Goal: Task Accomplishment & Management: Use online tool/utility

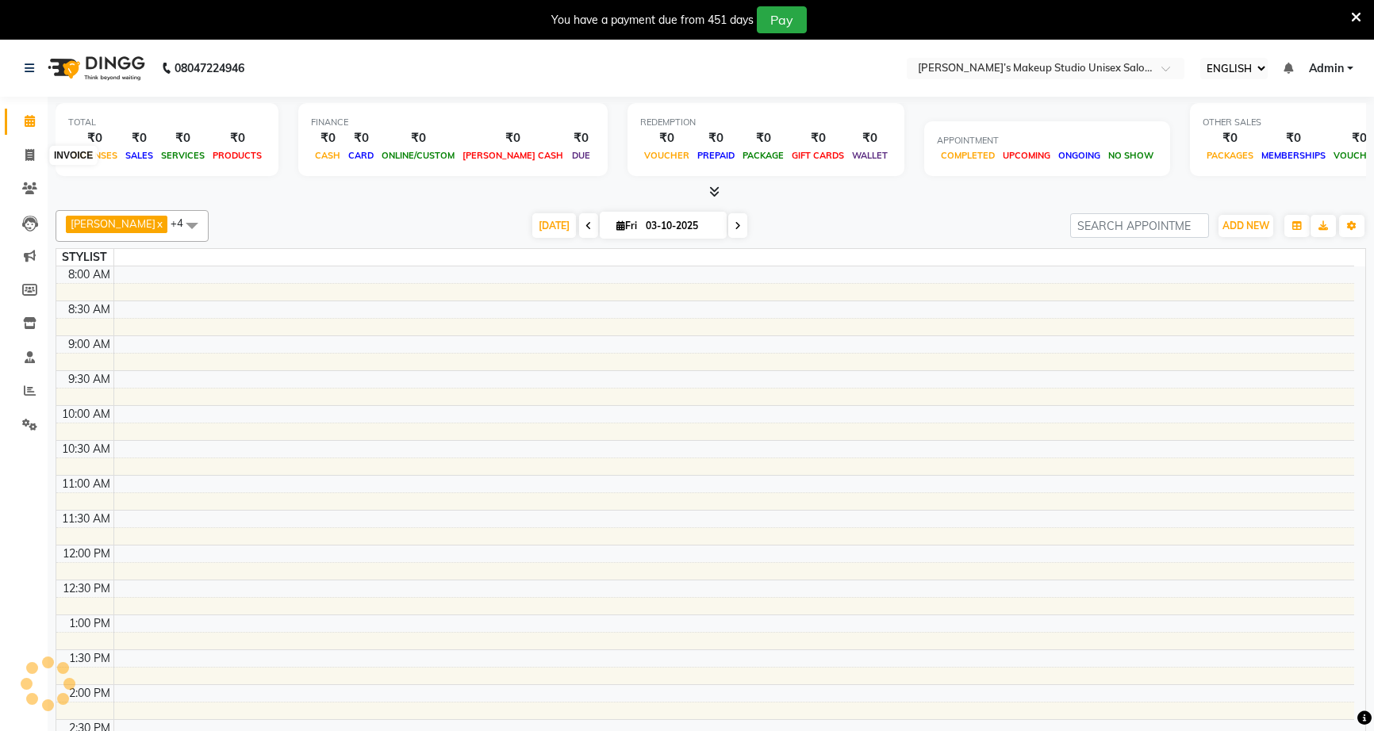
select select "ec"
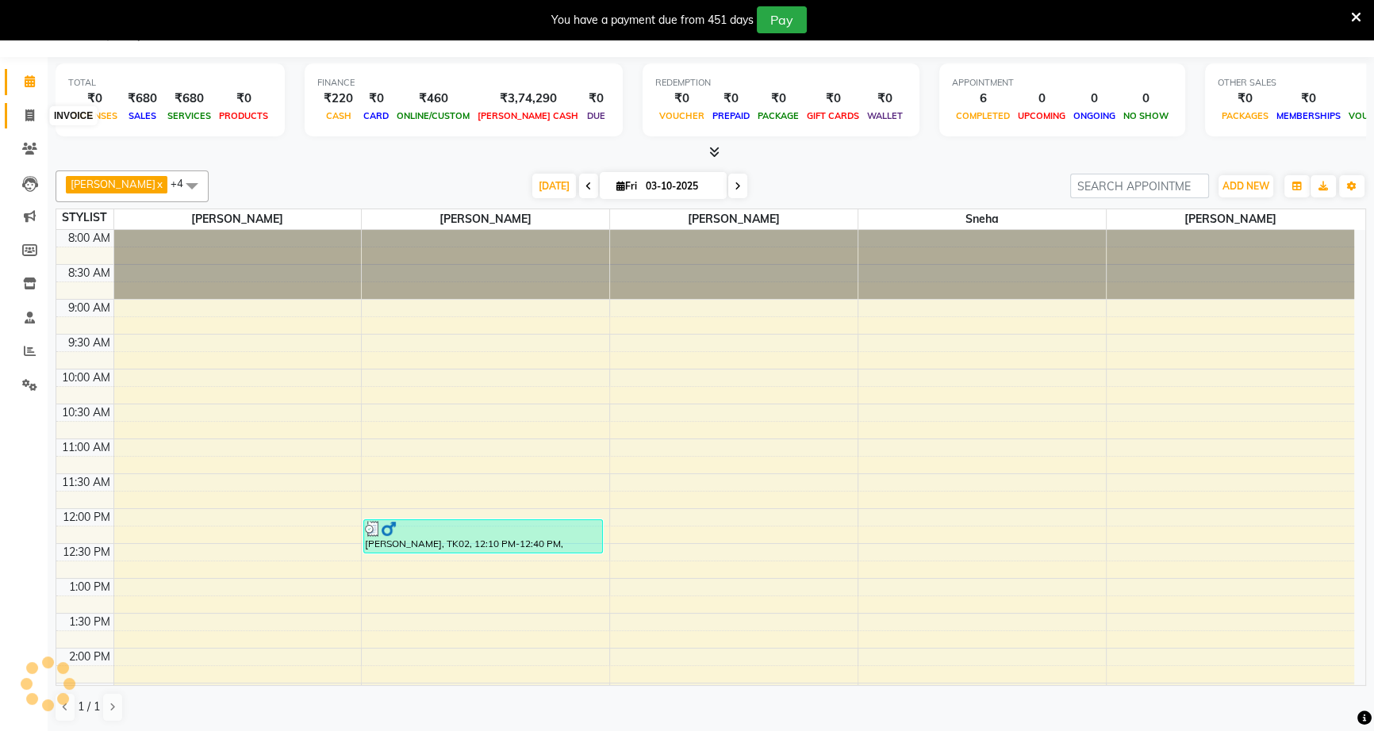
click at [25, 104] on link "INVOICE" at bounding box center [24, 116] width 38 height 26
select select "service"
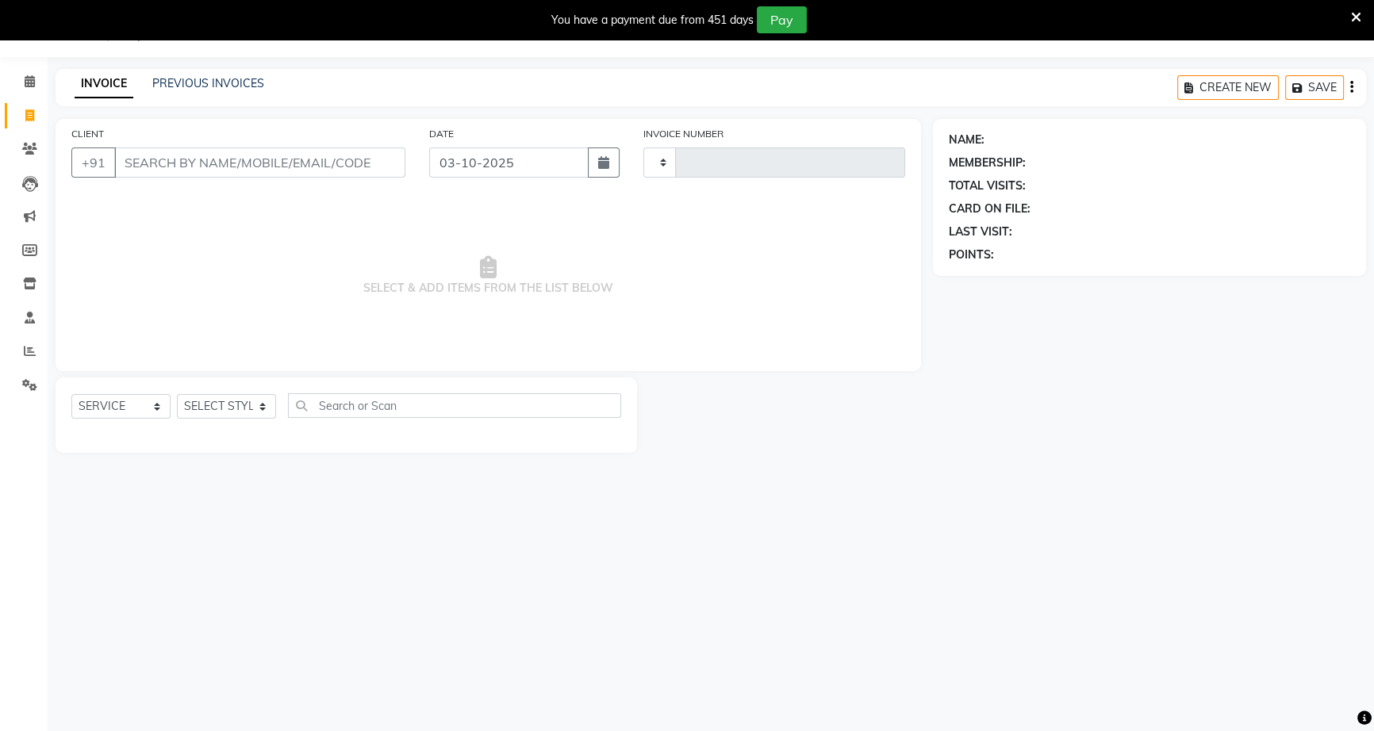
type input "1258"
select select "6543"
click at [28, 77] on icon at bounding box center [30, 81] width 10 height 12
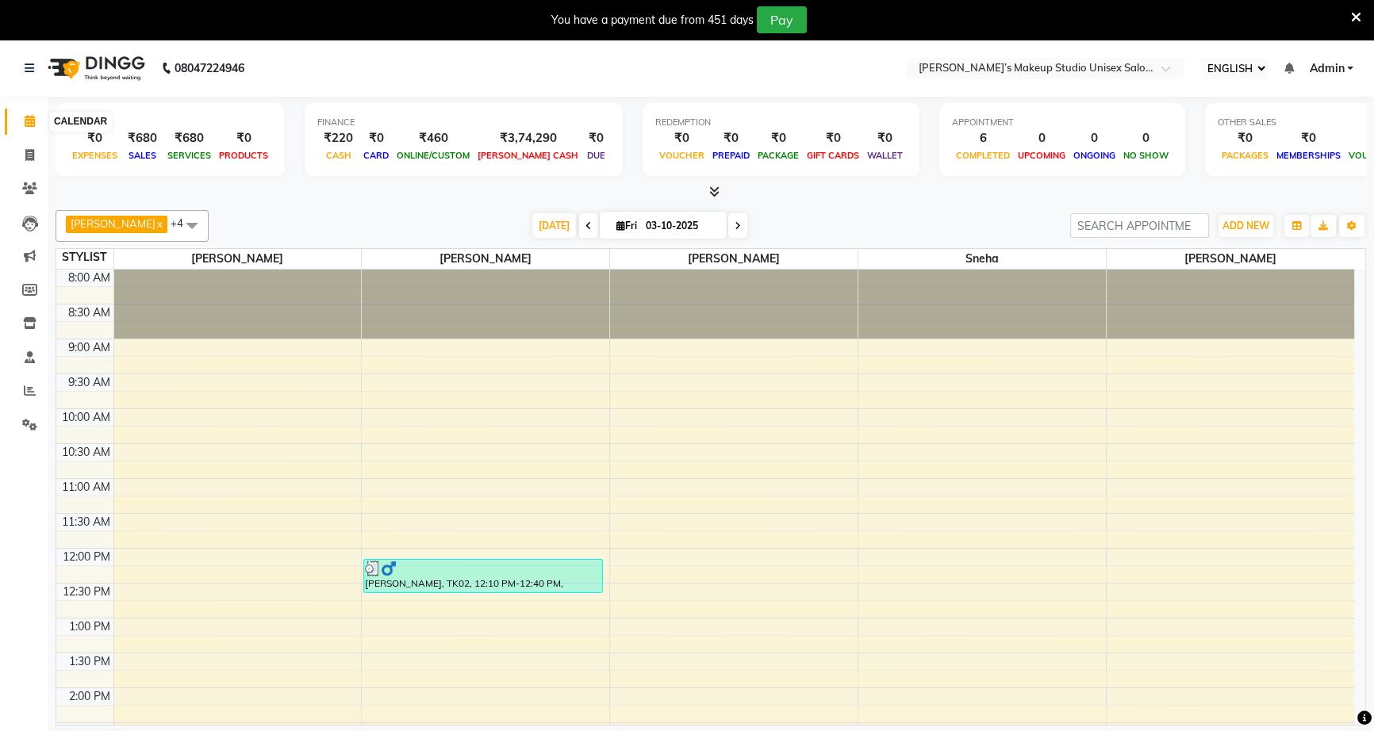
click at [29, 111] on link "CALENDAR" at bounding box center [24, 122] width 38 height 26
click at [26, 155] on icon at bounding box center [29, 155] width 9 height 12
select select "service"
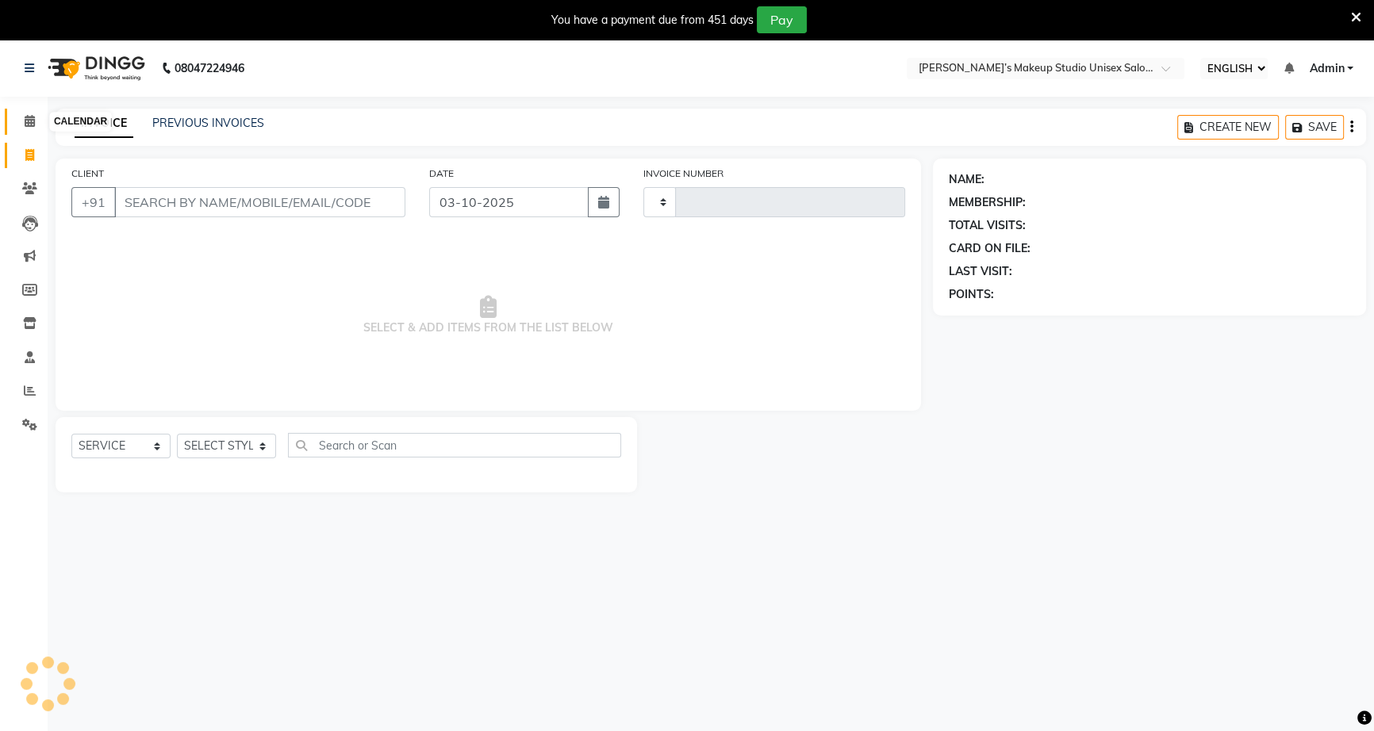
click at [28, 118] on icon at bounding box center [30, 121] width 10 height 12
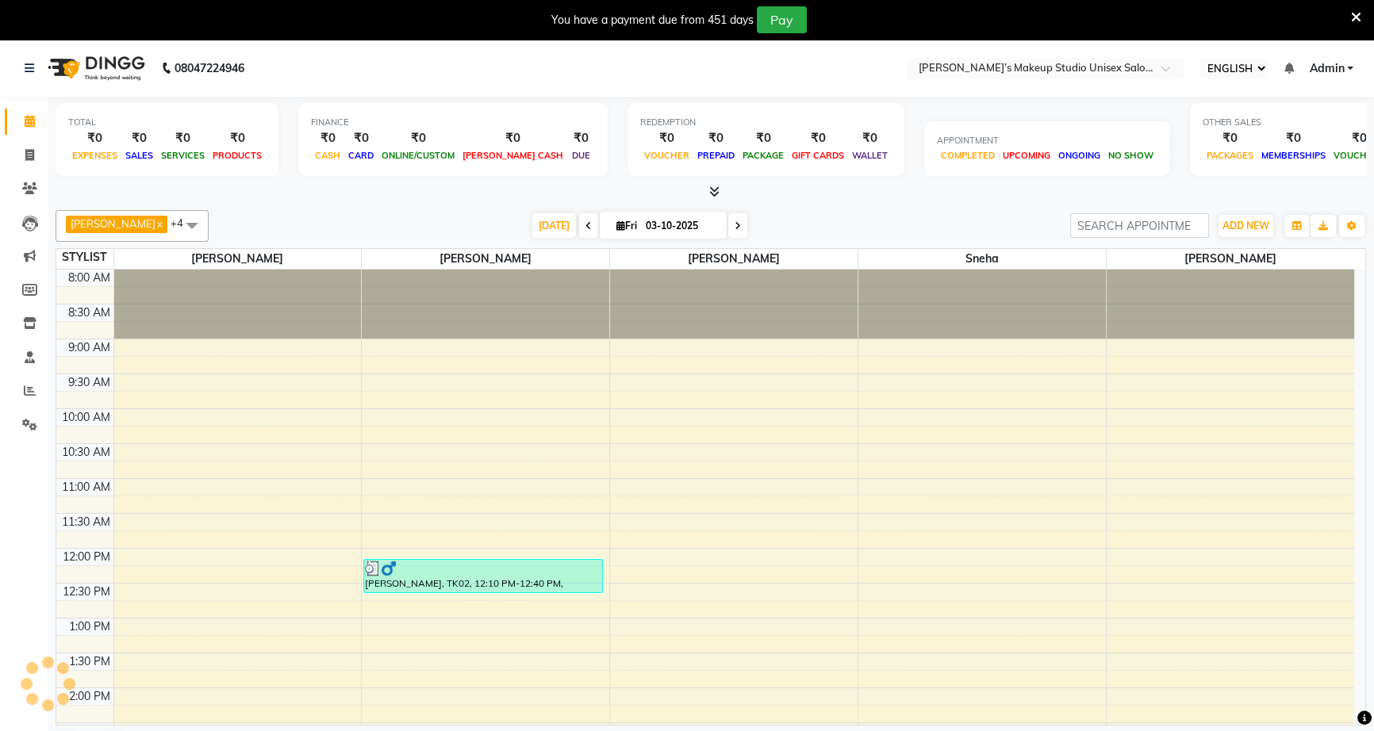
click at [27, 124] on icon at bounding box center [30, 121] width 10 height 12
click at [26, 163] on span at bounding box center [30, 156] width 28 height 18
select select "service"
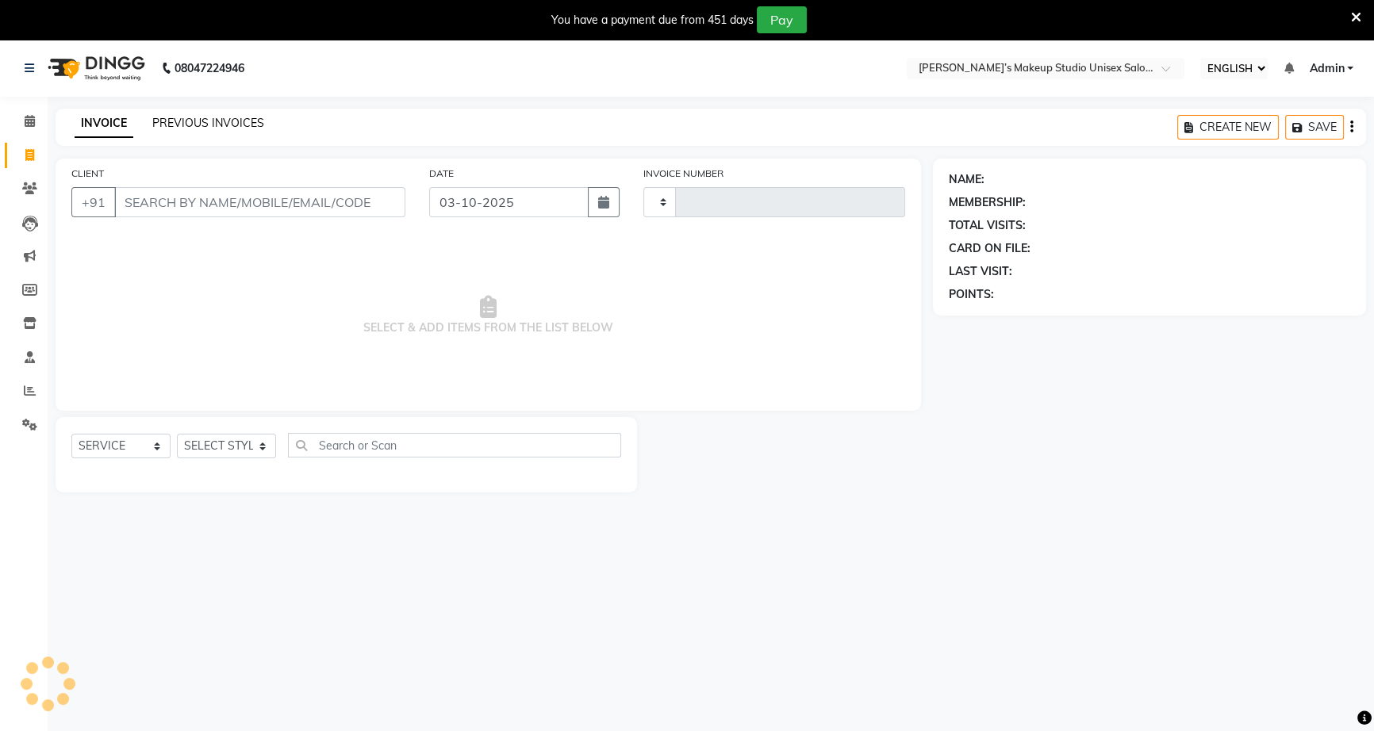
click at [198, 124] on link "PREVIOUS INVOICES" at bounding box center [208, 123] width 112 height 14
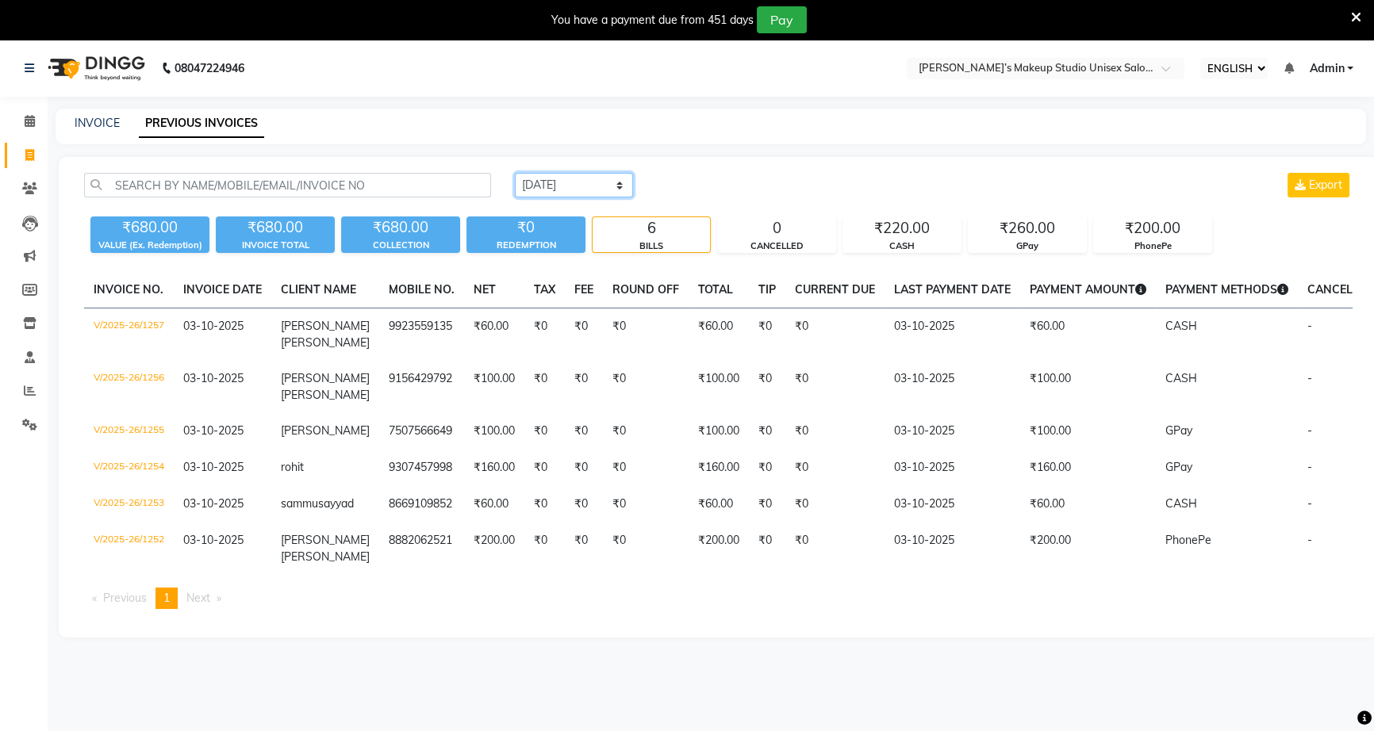
click at [547, 181] on select "[DATE] [DATE] CUSTOM RANGE" at bounding box center [574, 185] width 118 height 25
select select "[DATE]"
click at [515, 173] on select "[DATE] [DATE] CUSTOM RANGE" at bounding box center [574, 185] width 118 height 25
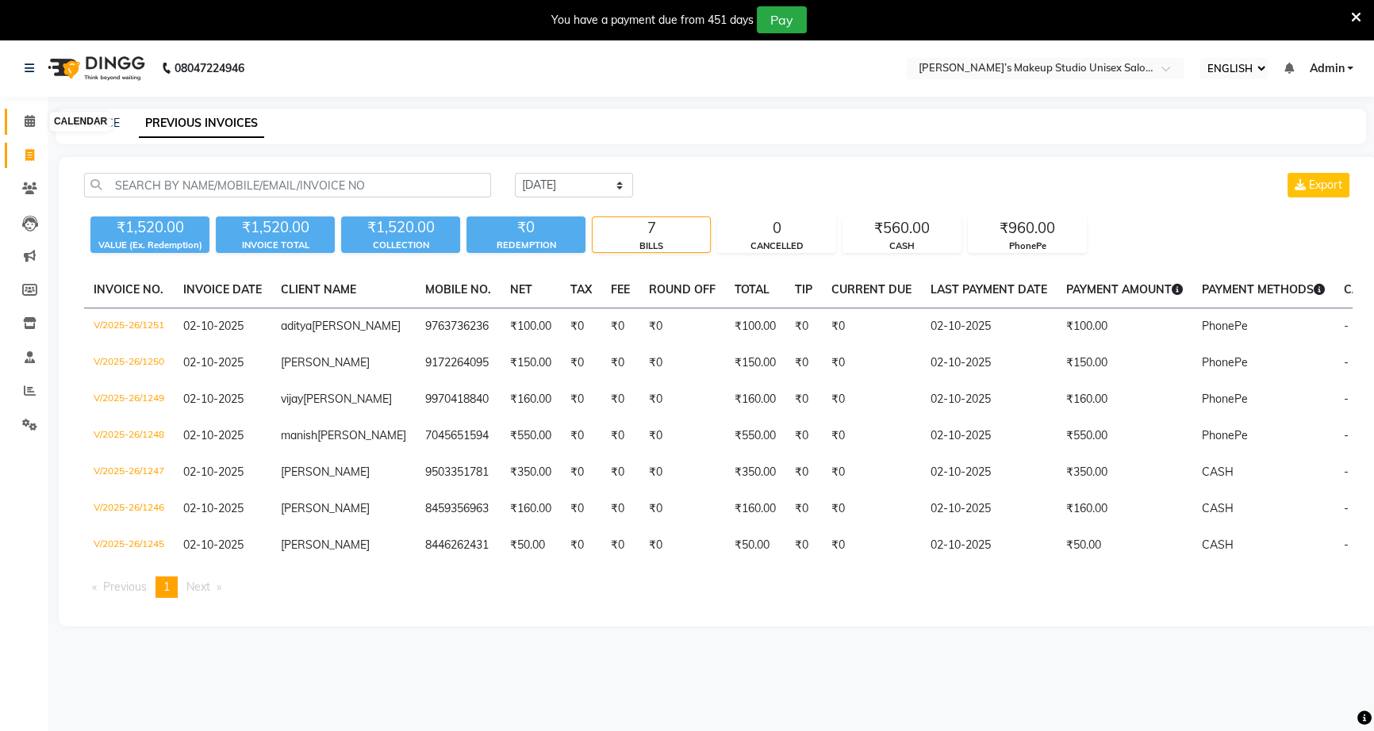
click at [21, 117] on span at bounding box center [30, 122] width 28 height 18
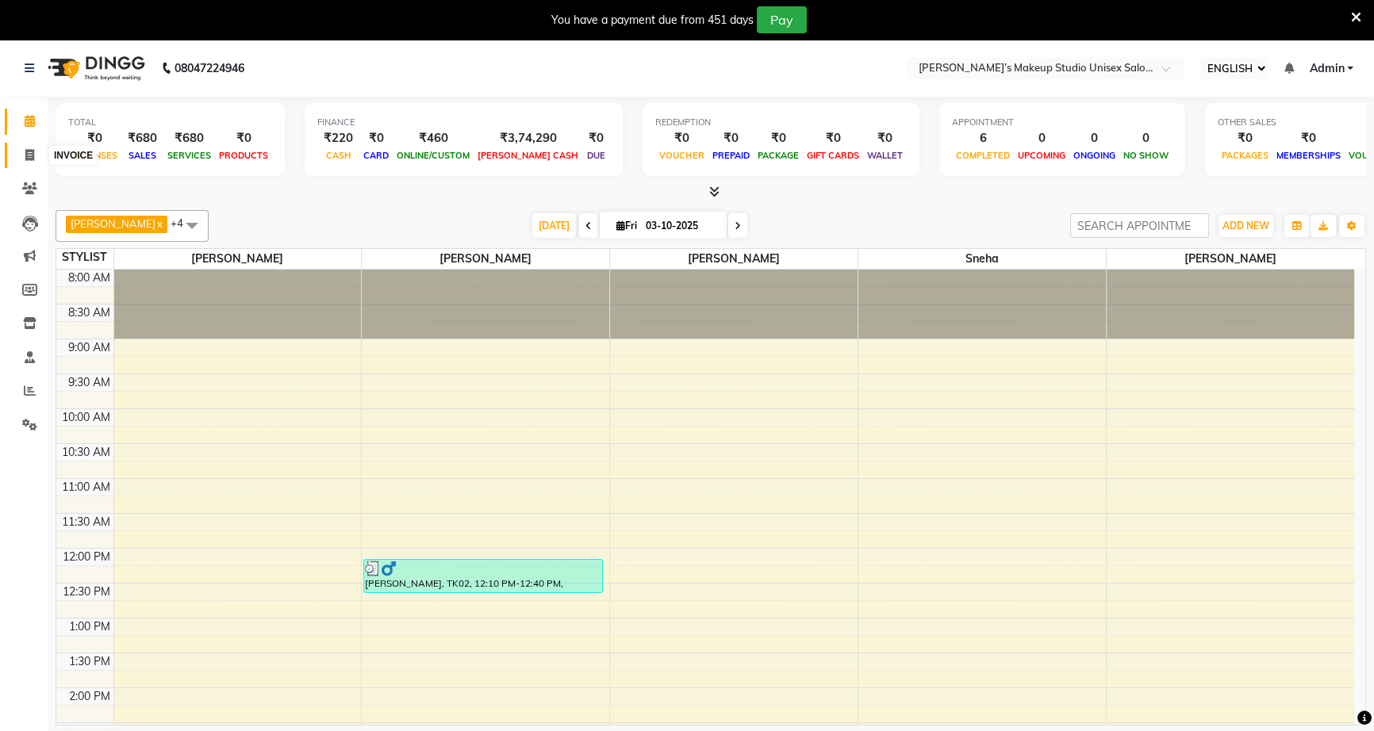
click at [21, 160] on span at bounding box center [30, 156] width 28 height 18
select select "service"
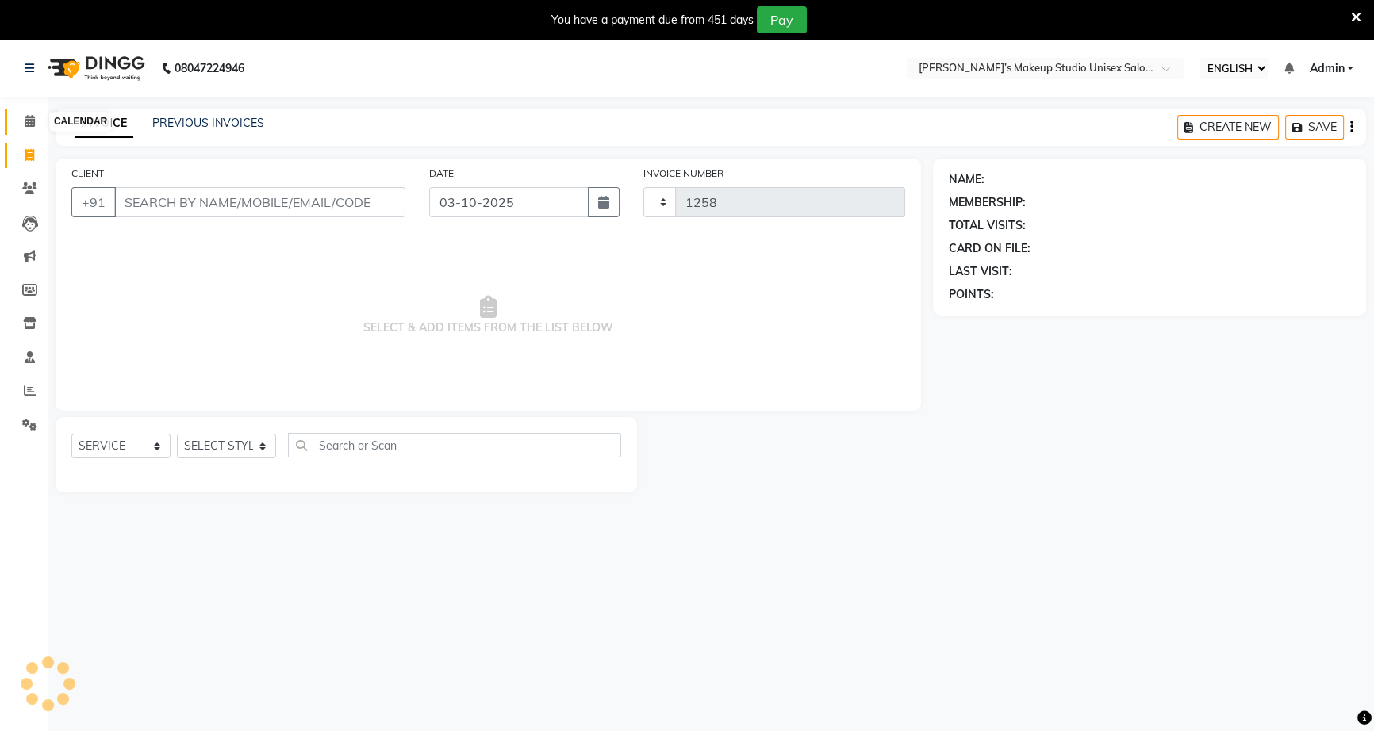
click at [21, 129] on span at bounding box center [30, 122] width 28 height 18
